Goal: Download file/media: Obtain a digital file from the website

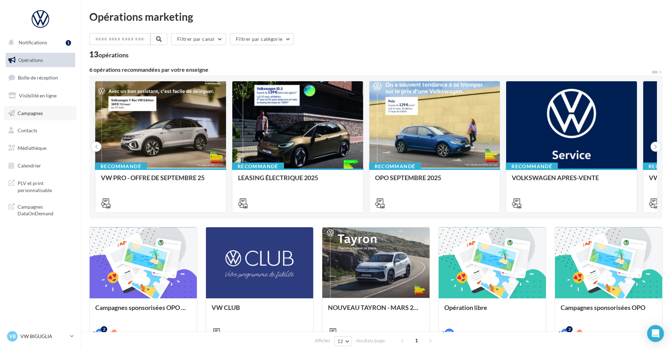
click at [30, 110] on span "Campagnes" at bounding box center [30, 113] width 25 height 6
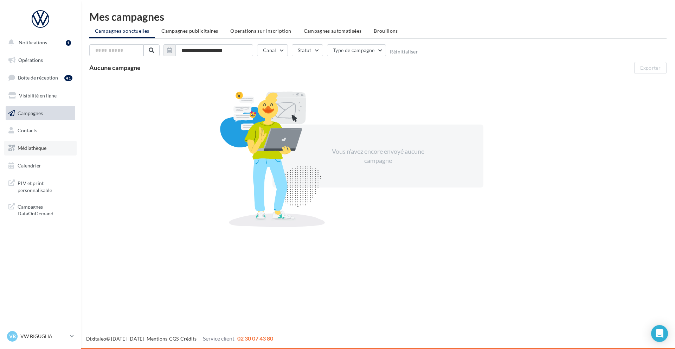
click at [42, 150] on span "Médiathèque" at bounding box center [32, 148] width 29 height 6
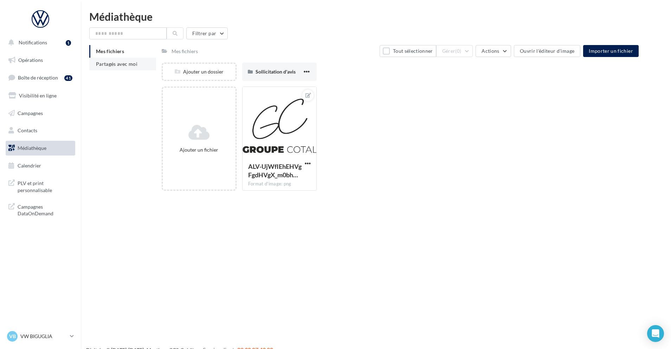
click at [120, 60] on li "Partagés avec moi" at bounding box center [122, 64] width 67 height 13
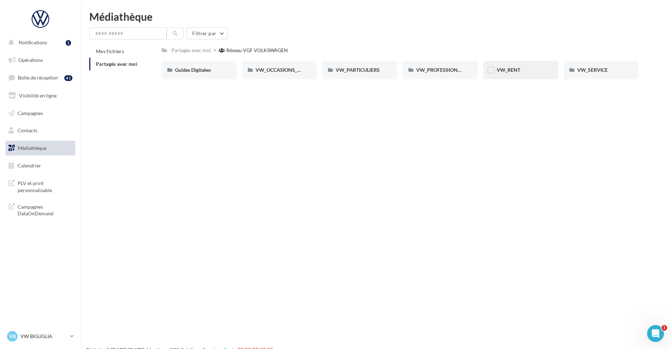
click at [527, 71] on div "VW_RENT" at bounding box center [520, 69] width 48 height 7
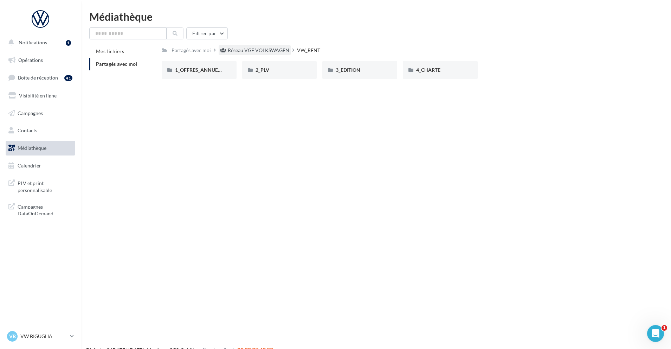
click at [258, 48] on div "Réseau VGF VOLKSWAGEN" at bounding box center [258, 50] width 61 height 7
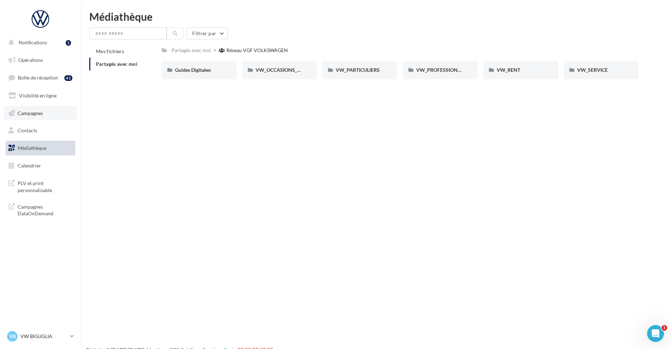
click at [37, 111] on span "Campagnes" at bounding box center [30, 113] width 25 height 6
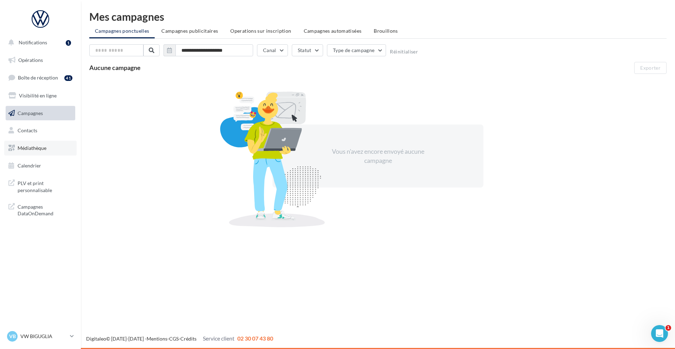
click at [26, 148] on span "Médiathèque" at bounding box center [32, 148] width 29 height 6
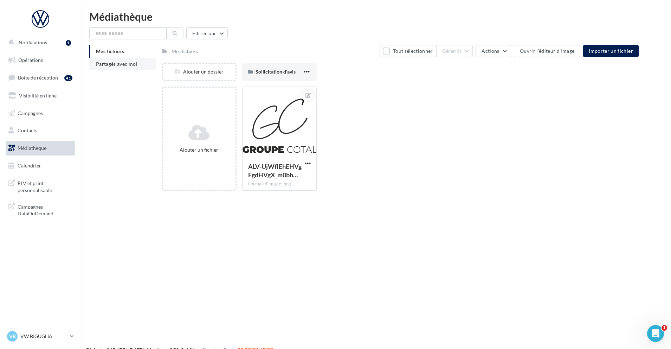
click at [126, 61] on span "Partagés avec moi" at bounding box center [116, 64] width 41 height 6
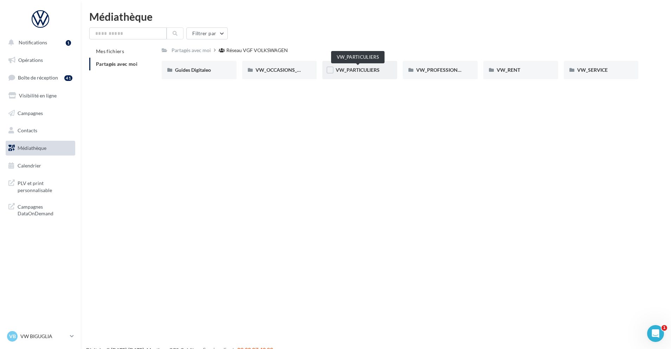
click at [342, 69] on span "VW_PARTICULIERS" at bounding box center [358, 70] width 44 height 6
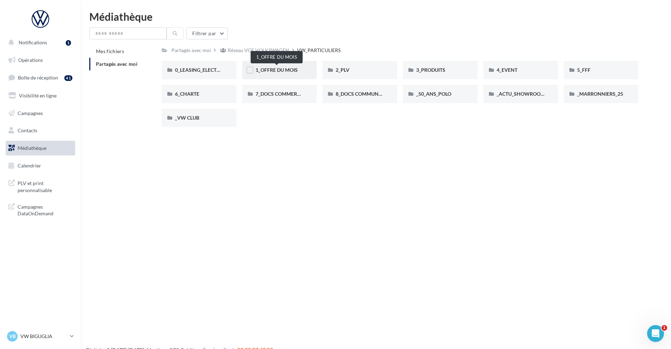
click at [264, 70] on span "1_OFFRE DU MOIS" at bounding box center [276, 70] width 42 height 6
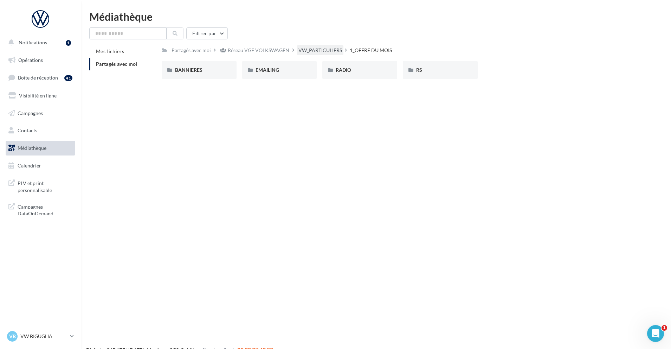
click at [325, 52] on div "VW_PARTICULIERS" at bounding box center [320, 50] width 44 height 7
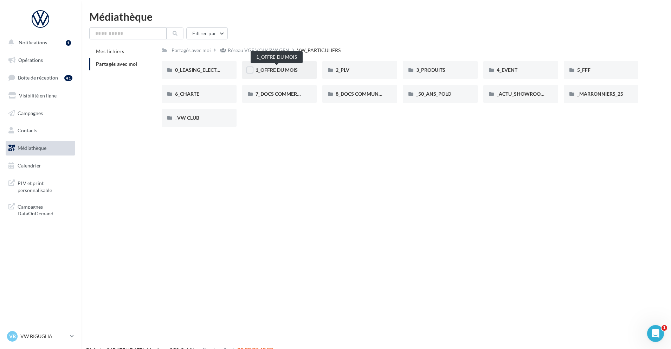
click at [281, 71] on span "1_OFFRE DU MOIS" at bounding box center [276, 70] width 42 height 6
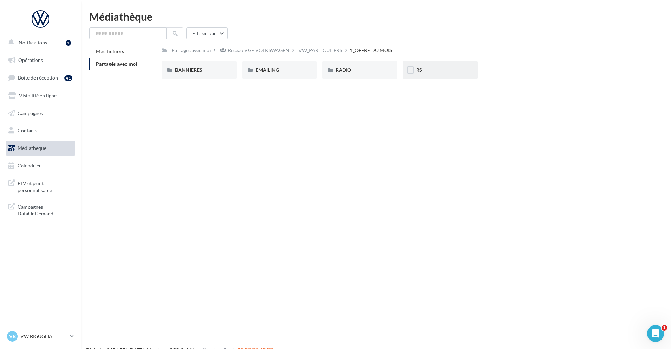
click at [437, 71] on div "RS" at bounding box center [440, 69] width 48 height 7
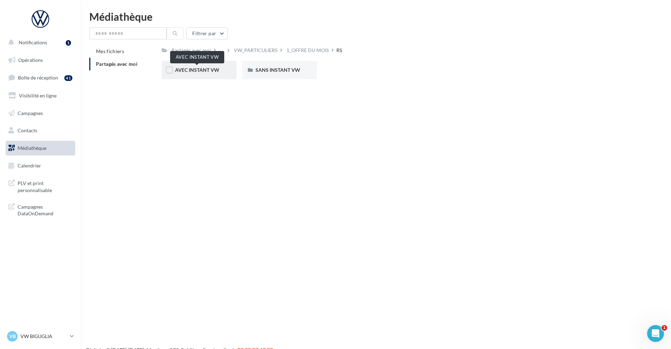
click at [204, 69] on span "AVEC INSTANT VW" at bounding box center [197, 70] width 44 height 6
click at [203, 69] on div "ID.3" at bounding box center [199, 69] width 48 height 7
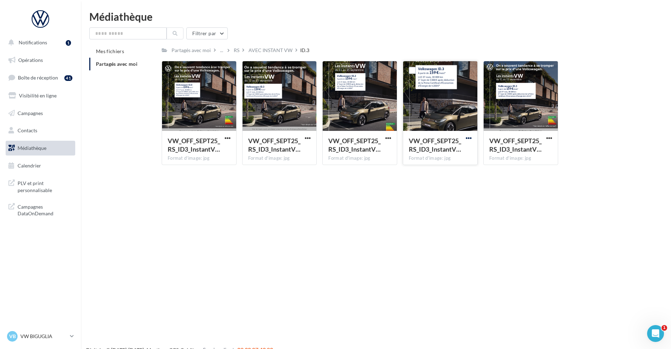
click at [467, 135] on span "button" at bounding box center [469, 138] width 6 height 6
click at [451, 152] on button "Télécharger" at bounding box center [438, 152] width 70 height 18
click at [270, 50] on div "AVEC INSTANT VW" at bounding box center [270, 50] width 44 height 7
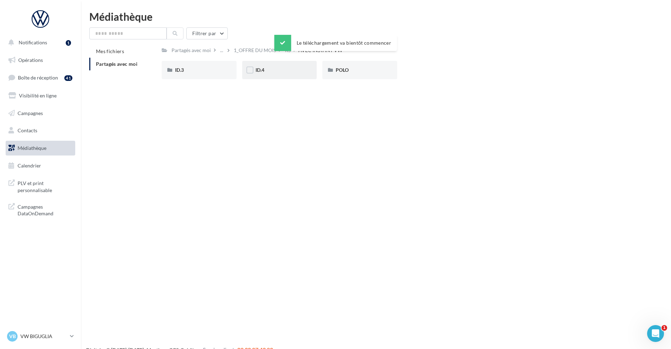
click at [262, 71] on span "ID.4" at bounding box center [259, 70] width 9 height 6
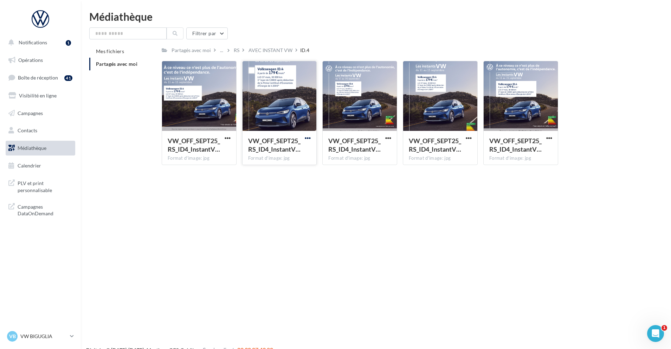
click at [311, 136] on span "button" at bounding box center [308, 138] width 6 height 6
click at [304, 149] on button "Télécharger" at bounding box center [277, 152] width 70 height 18
click at [259, 51] on div "AVEC INSTANT VW" at bounding box center [270, 50] width 44 height 7
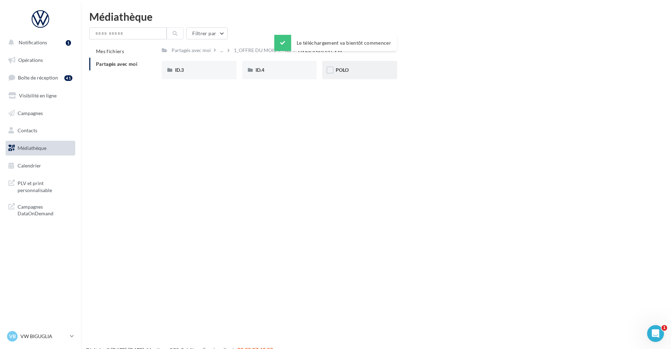
click at [351, 74] on div "POLO" at bounding box center [359, 70] width 75 height 18
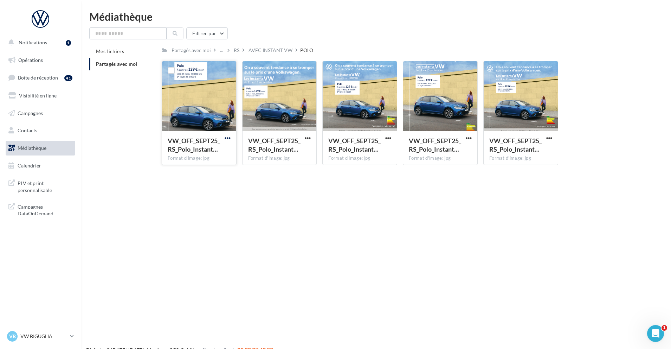
click at [226, 136] on span "button" at bounding box center [228, 138] width 6 height 6
click at [221, 151] on button "Télécharger" at bounding box center [197, 152] width 70 height 18
click at [279, 51] on div "AVEC INSTANT VW" at bounding box center [270, 50] width 44 height 7
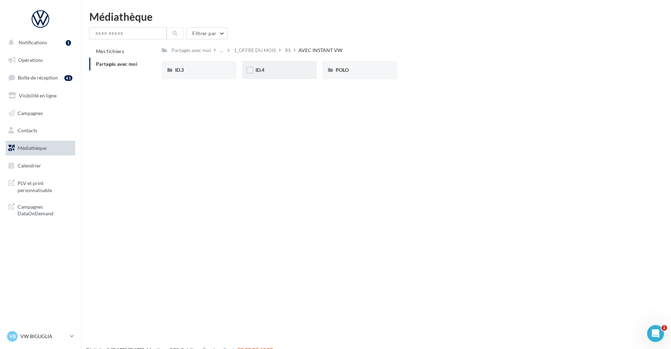
click at [270, 71] on div "ID.4" at bounding box center [279, 69] width 48 height 7
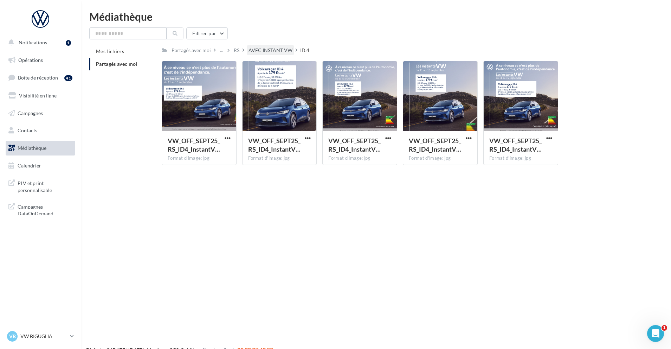
click at [259, 47] on div "AVEC INSTANT VW" at bounding box center [270, 50] width 44 height 7
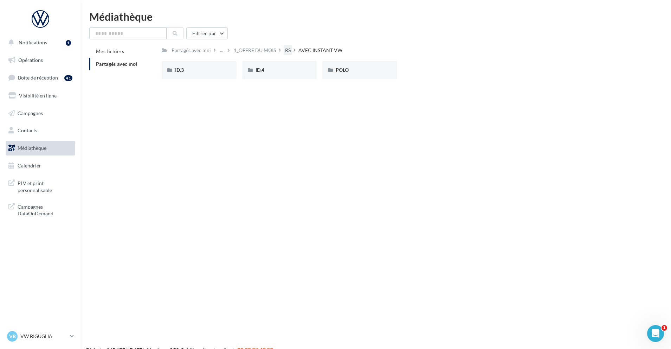
click at [289, 48] on div "RS" at bounding box center [288, 50] width 6 height 7
click at [276, 70] on span "SANS INSTANT VW" at bounding box center [277, 70] width 45 height 6
click at [211, 70] on div "ID.3" at bounding box center [199, 69] width 48 height 7
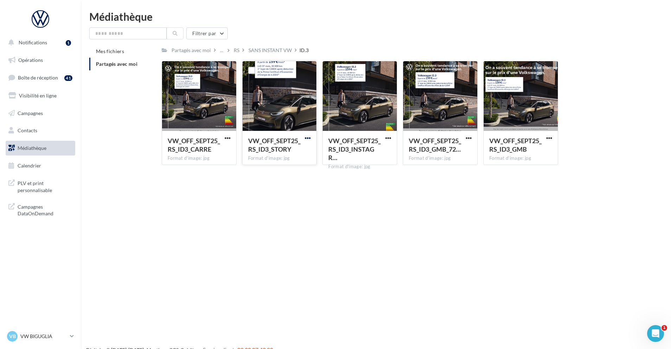
click at [309, 138] on span "button" at bounding box center [308, 138] width 6 height 6
click at [302, 148] on button "Télécharger" at bounding box center [277, 152] width 70 height 18
click at [266, 48] on div "SANS INSTANT VW" at bounding box center [269, 50] width 43 height 7
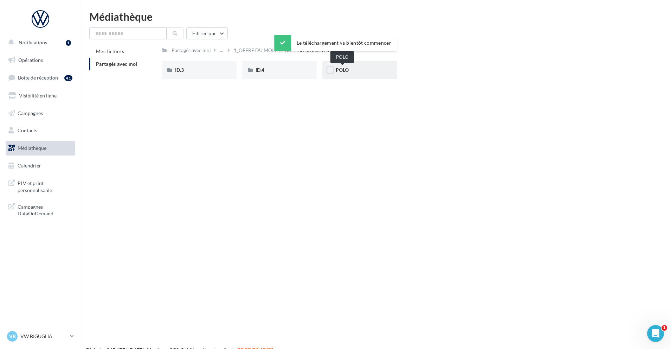
click at [348, 69] on span "POLO" at bounding box center [342, 70] width 13 height 6
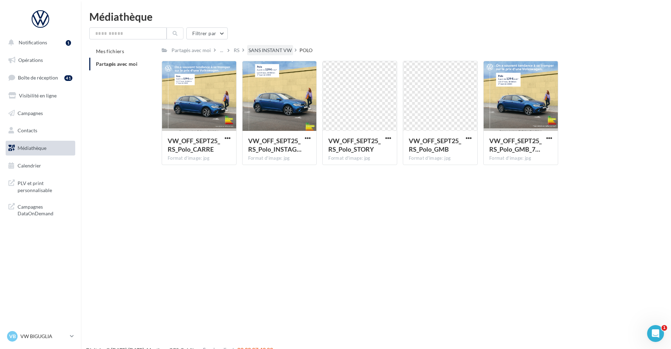
click at [266, 48] on div "SANS INSTANT VW" at bounding box center [269, 50] width 43 height 7
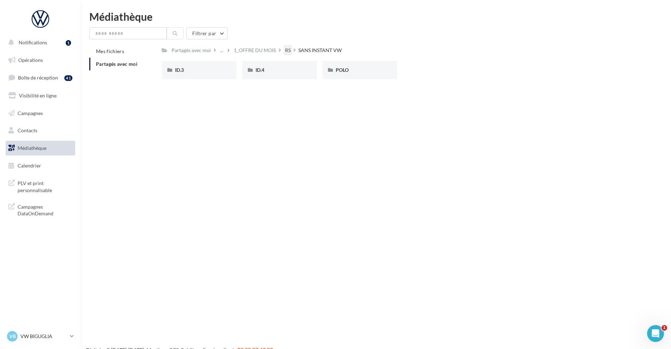
click at [287, 47] on div "RS" at bounding box center [288, 50] width 6 height 7
click at [261, 51] on div "VW_PARTICULIERS" at bounding box center [256, 50] width 44 height 7
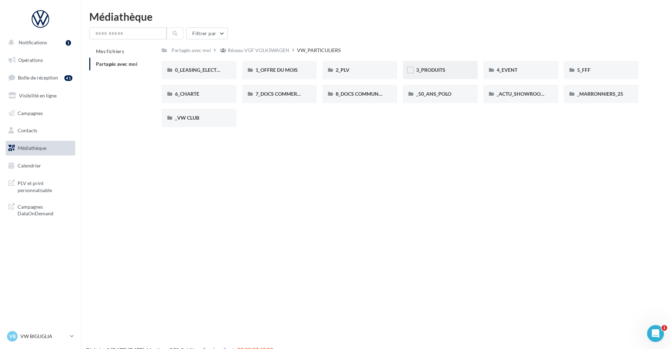
click at [441, 74] on div "3_PRODUITS" at bounding box center [440, 70] width 75 height 18
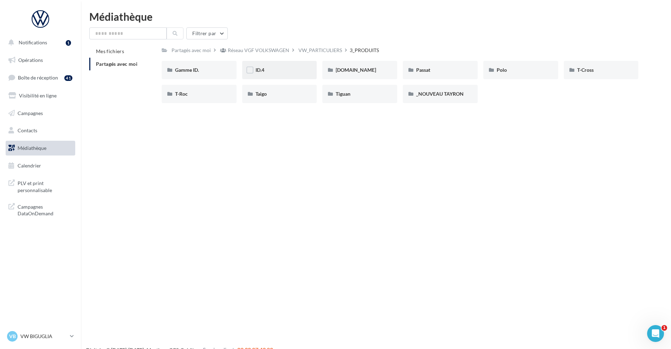
click at [268, 71] on div "ID.4" at bounding box center [279, 69] width 48 height 7
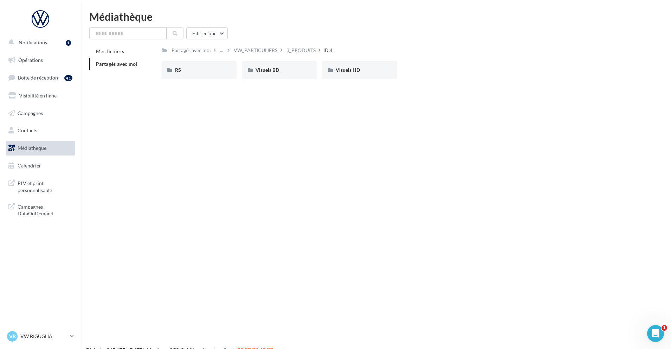
click at [294, 50] on div "3_PRODUITS" at bounding box center [300, 50] width 29 height 7
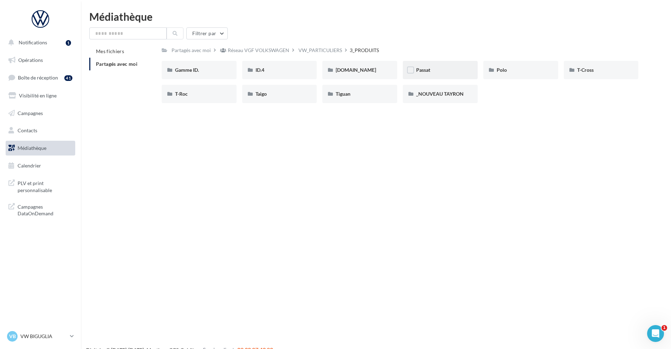
click at [434, 68] on div "Passat" at bounding box center [440, 69] width 48 height 7
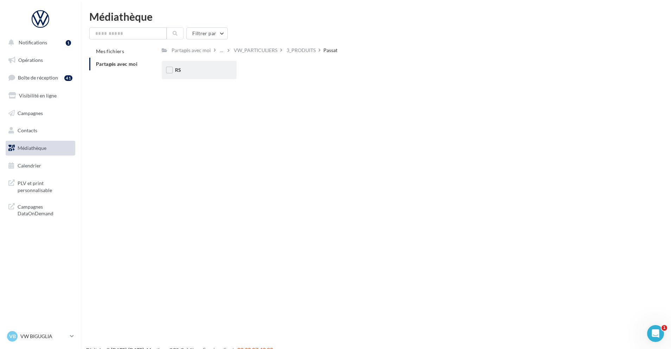
click at [205, 70] on div "RS" at bounding box center [199, 69] width 48 height 7
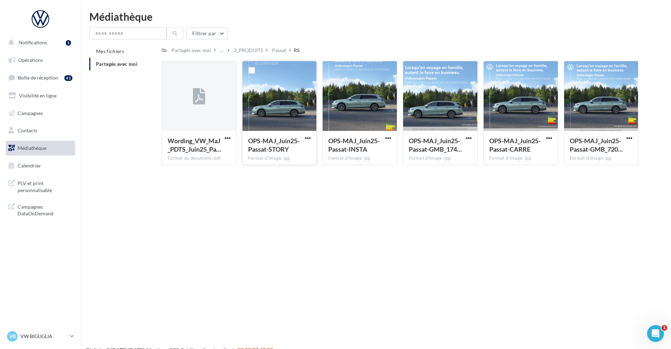
click at [303, 137] on div "OPS-MAJ_Juin25-Passat-STORY" at bounding box center [279, 145] width 63 height 19
click at [306, 137] on span "button" at bounding box center [308, 138] width 6 height 6
click at [292, 149] on button "Télécharger" at bounding box center [277, 152] width 70 height 18
click at [247, 48] on div "3_PRODUITS" at bounding box center [248, 50] width 29 height 7
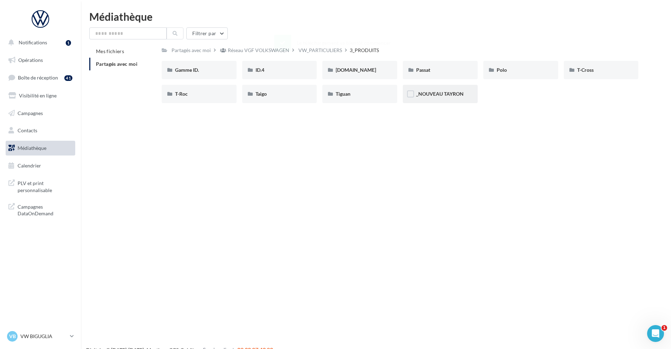
click at [426, 91] on span "_NOUVEAU TAYRON" at bounding box center [439, 94] width 47 height 6
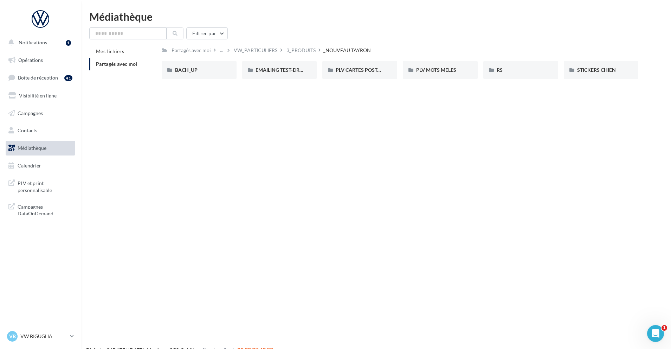
click at [634, 156] on div "Notifications 1 Opérations Boîte de réception 41 Visibilité en ligne Campagnes …" at bounding box center [335, 185] width 671 height 349
click at [412, 138] on div "Notifications 1 Opérations Boîte de réception 41 Visibilité en ligne Campagnes …" at bounding box center [335, 185] width 671 height 349
click at [528, 137] on div "Notifications 1 Opérations Boîte de réception 41 Visibilité en ligne Campagnes …" at bounding box center [335, 185] width 671 height 349
click at [512, 71] on div "RS" at bounding box center [520, 69] width 48 height 7
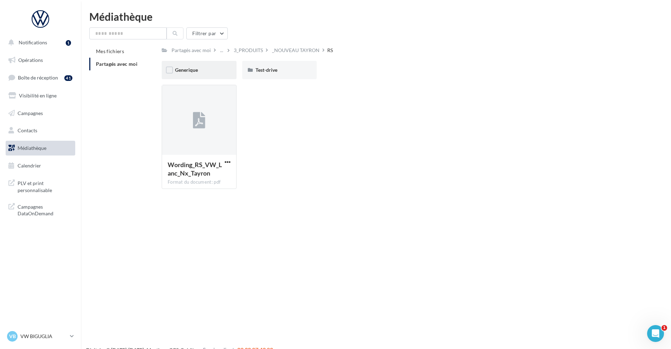
click at [216, 72] on div "Generique" at bounding box center [199, 69] width 48 height 7
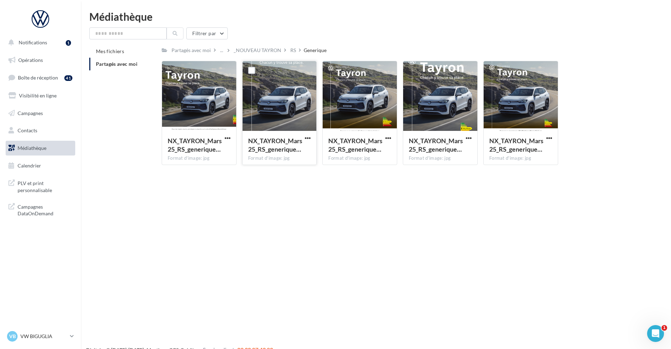
click at [304, 138] on button "button" at bounding box center [307, 138] width 9 height 7
click at [345, 175] on div "Notifications 1 Opérations Boîte de réception 41 Visibilité en ligne Campagnes …" at bounding box center [335, 185] width 671 height 349
click at [311, 137] on button "button" at bounding box center [307, 138] width 9 height 7
click at [304, 151] on button "Télécharger" at bounding box center [277, 152] width 70 height 18
click at [257, 50] on div "_NOUVEAU TAYRON" at bounding box center [257, 50] width 47 height 7
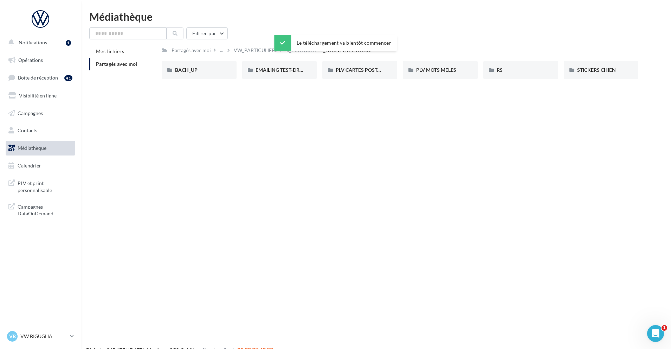
click at [305, 52] on div "Le téléchargement va bientôt commencer" at bounding box center [335, 44] width 123 height 19
click at [294, 47] on div "3_PRODUITS" at bounding box center [300, 50] width 29 height 7
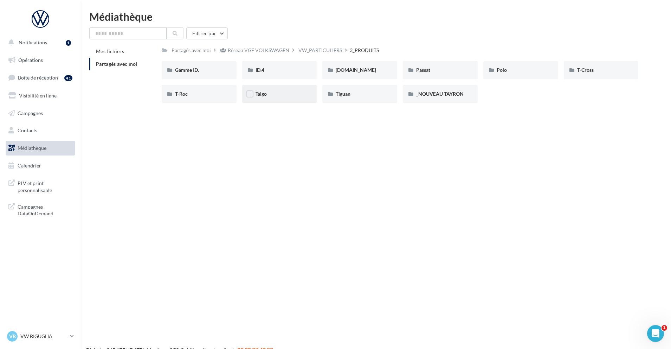
click at [271, 98] on div "Taigo" at bounding box center [279, 94] width 75 height 18
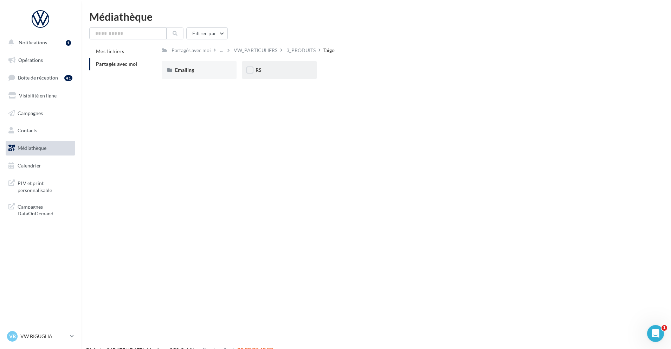
click at [267, 74] on div "RS" at bounding box center [279, 70] width 75 height 18
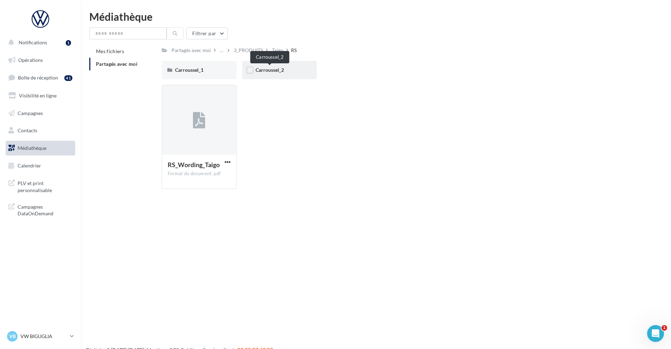
click at [272, 69] on span "Carroussel_2" at bounding box center [269, 70] width 28 height 6
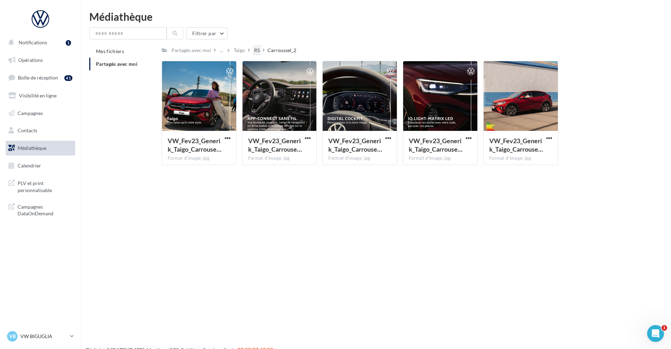
click at [258, 51] on div "RS" at bounding box center [257, 50] width 6 height 7
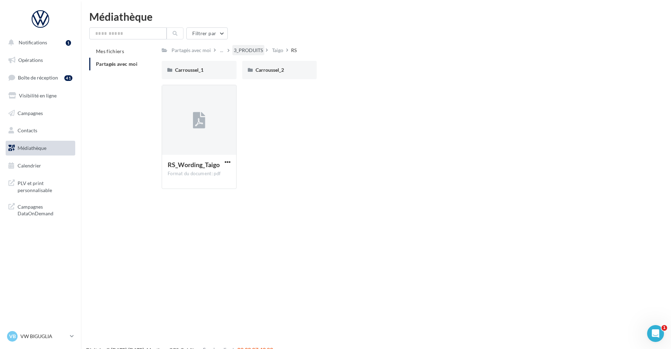
click at [253, 49] on div "3_PRODUITS" at bounding box center [248, 50] width 29 height 7
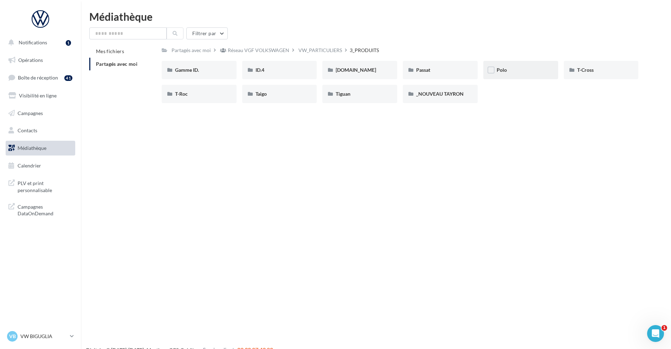
click at [520, 74] on div "Polo" at bounding box center [520, 70] width 75 height 18
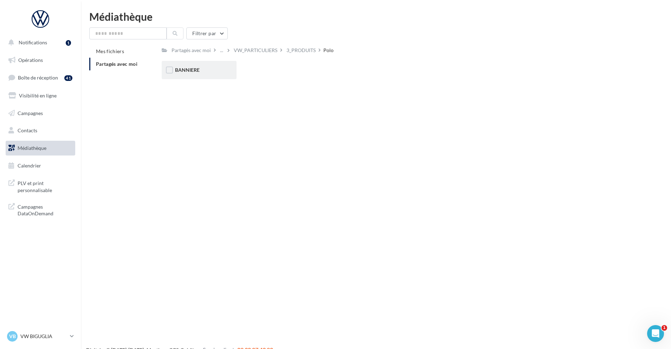
click at [208, 71] on div "BANNIERE" at bounding box center [199, 69] width 48 height 7
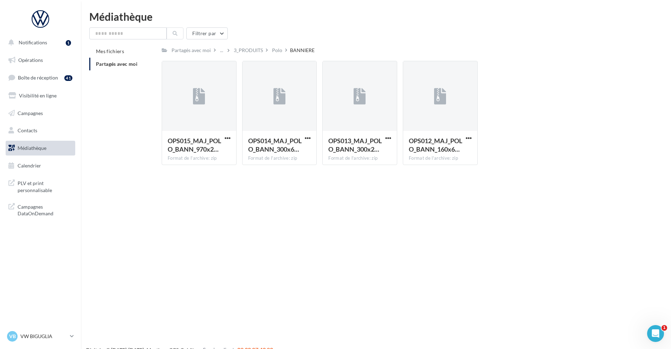
click at [272, 48] on div "Polo" at bounding box center [277, 50] width 10 height 7
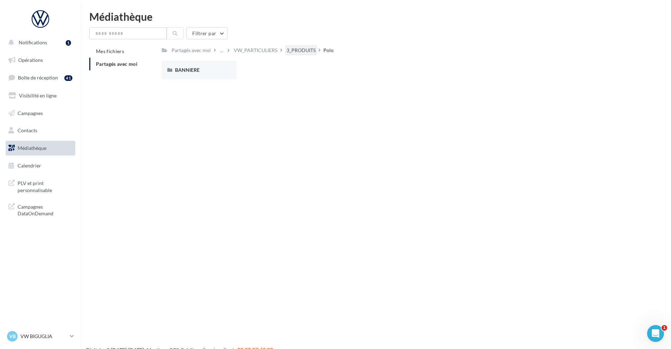
click at [292, 47] on div "3_PRODUITS" at bounding box center [300, 50] width 29 height 7
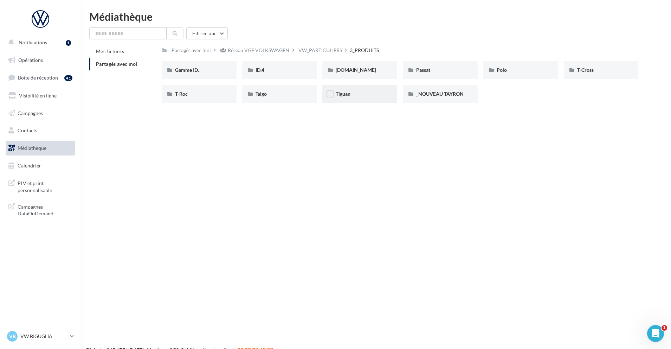
click at [344, 96] on span "Tiguan" at bounding box center [343, 94] width 15 height 6
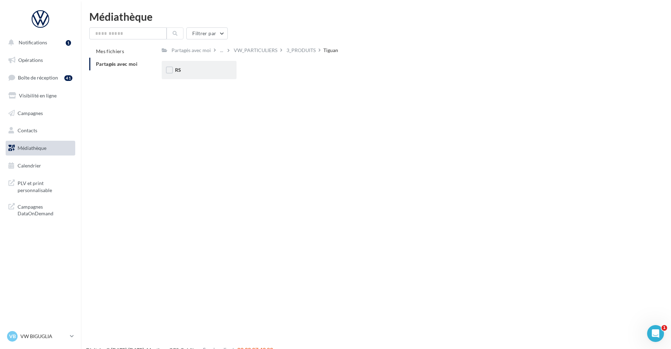
click at [201, 71] on div "RS" at bounding box center [199, 69] width 48 height 7
click at [204, 71] on div "Ecran" at bounding box center [199, 69] width 48 height 7
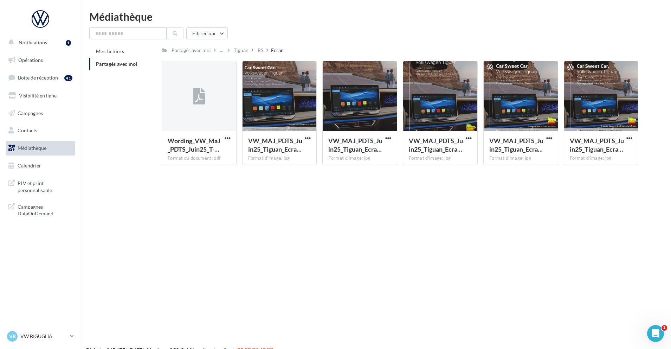
click at [260, 52] on div "RS" at bounding box center [261, 50] width 6 height 7
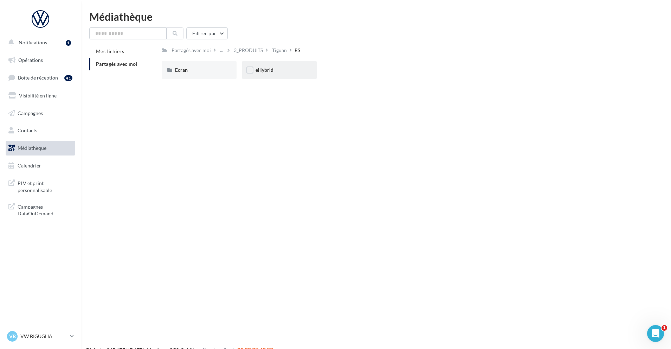
click at [266, 74] on div "eHybrid" at bounding box center [279, 70] width 75 height 18
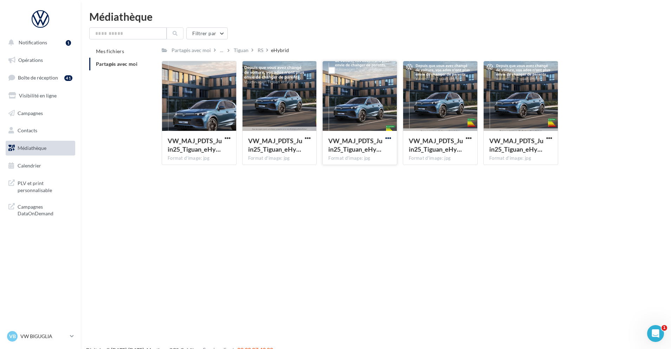
click at [390, 137] on span "button" at bounding box center [388, 138] width 6 height 6
click at [371, 150] on button "Télécharger" at bounding box center [357, 152] width 70 height 18
click at [262, 50] on div "RS" at bounding box center [261, 50] width 6 height 7
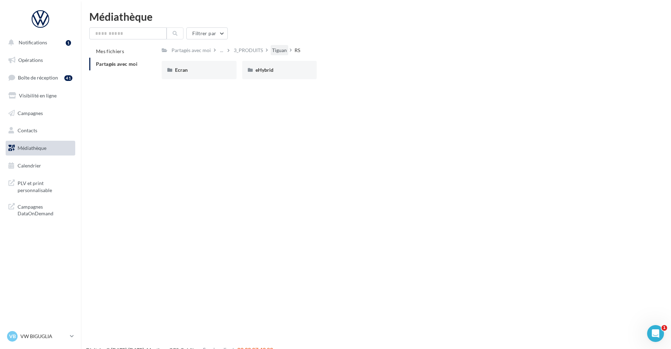
click at [281, 50] on div "Tiguan" at bounding box center [279, 50] width 15 height 7
click at [294, 52] on div "3_PRODUITS" at bounding box center [300, 50] width 29 height 7
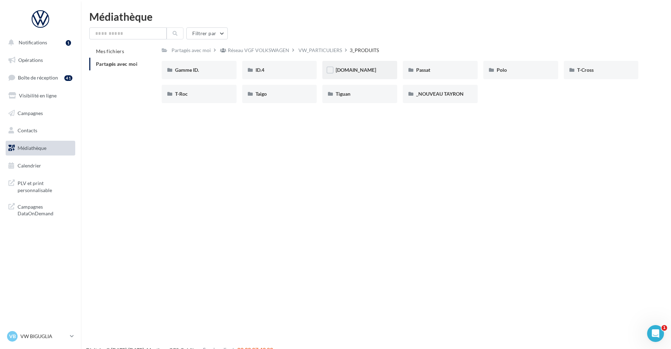
click at [359, 72] on div "[DOMAIN_NAME]" at bounding box center [360, 69] width 48 height 7
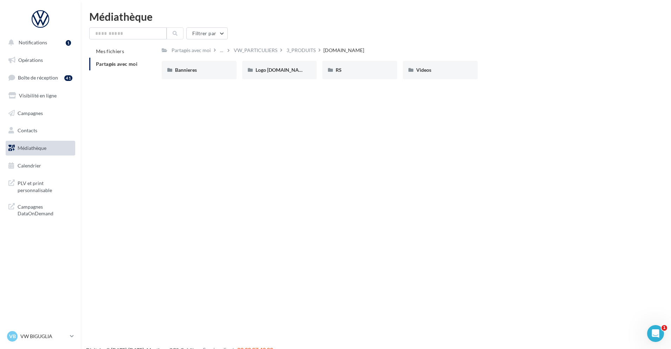
click at [299, 48] on div "3_PRODUITS" at bounding box center [300, 50] width 29 height 7
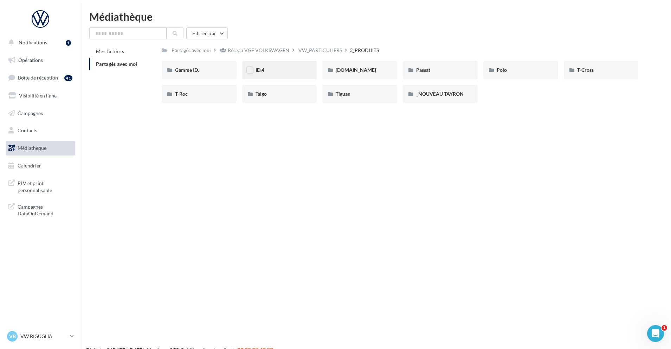
click at [264, 73] on span "ID.4" at bounding box center [259, 70] width 9 height 6
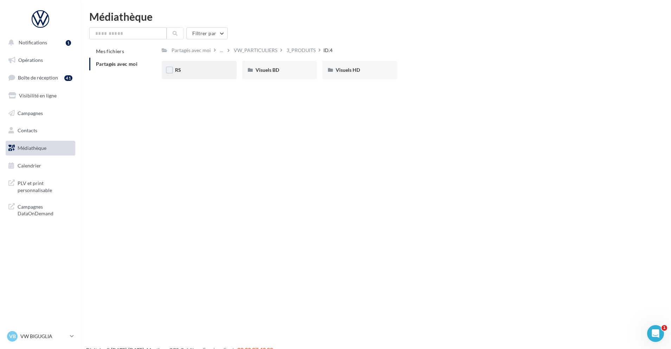
click at [198, 77] on div "RS" at bounding box center [199, 70] width 75 height 18
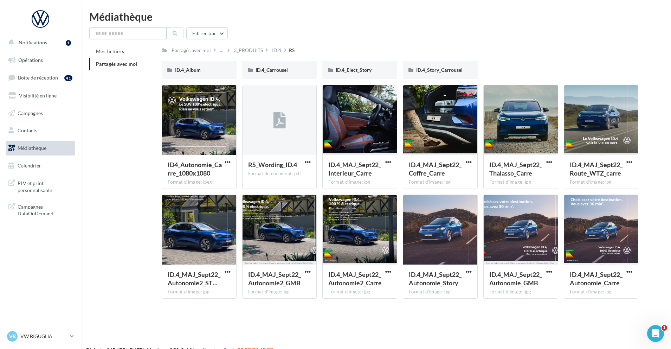
scroll to position [11, 0]
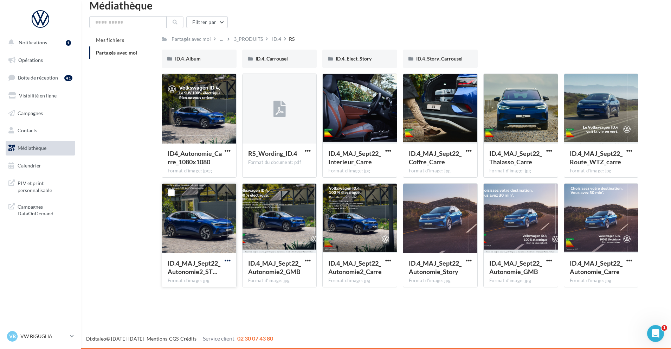
click at [227, 259] on span "button" at bounding box center [228, 260] width 6 height 6
click at [225, 261] on span "button" at bounding box center [228, 260] width 6 height 6
click button "Télécharger"
